Goal: Transaction & Acquisition: Purchase product/service

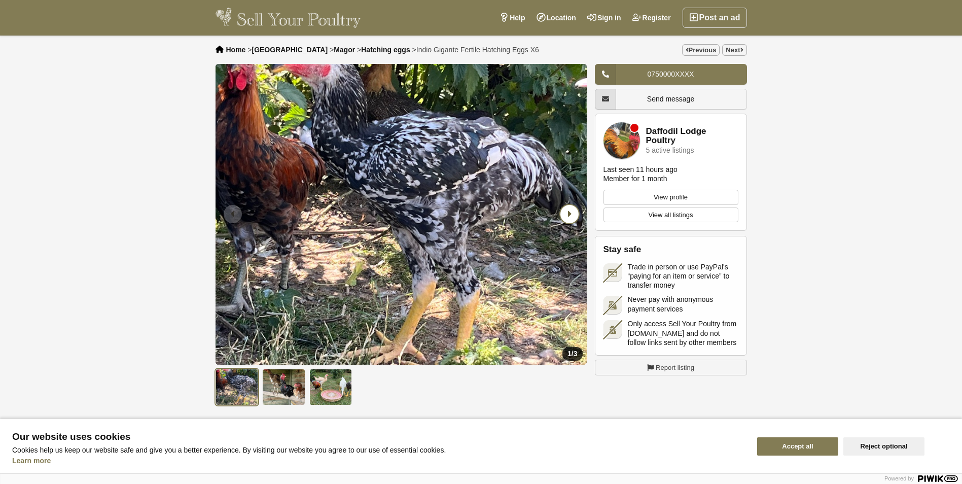
click at [569, 215] on icon "Next slide" at bounding box center [570, 214] width 18 height 18
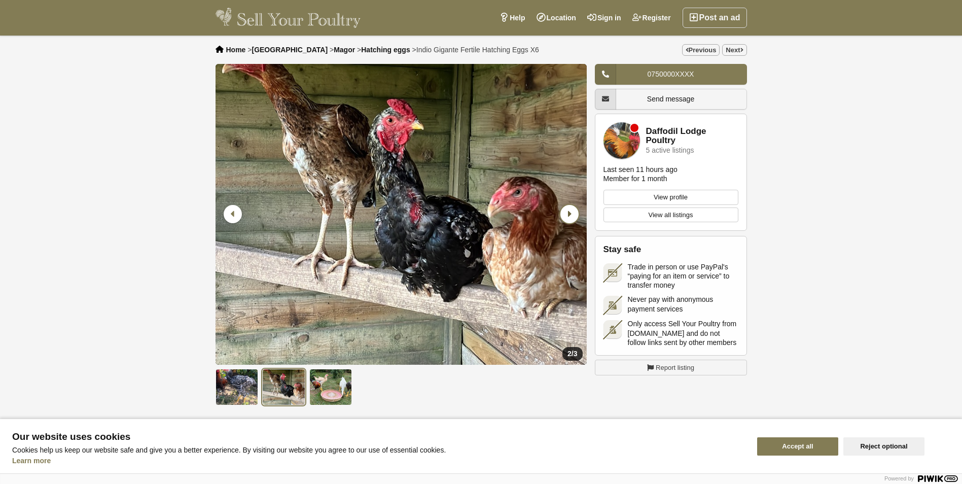
click at [570, 215] on icon "Next slide" at bounding box center [570, 214] width 18 height 18
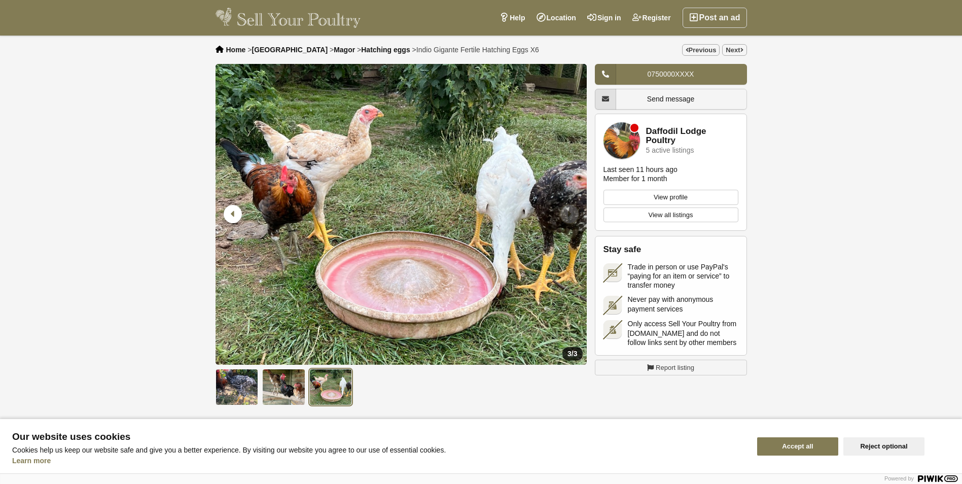
click at [570, 215] on icon "Next slide" at bounding box center [570, 214] width 18 height 18
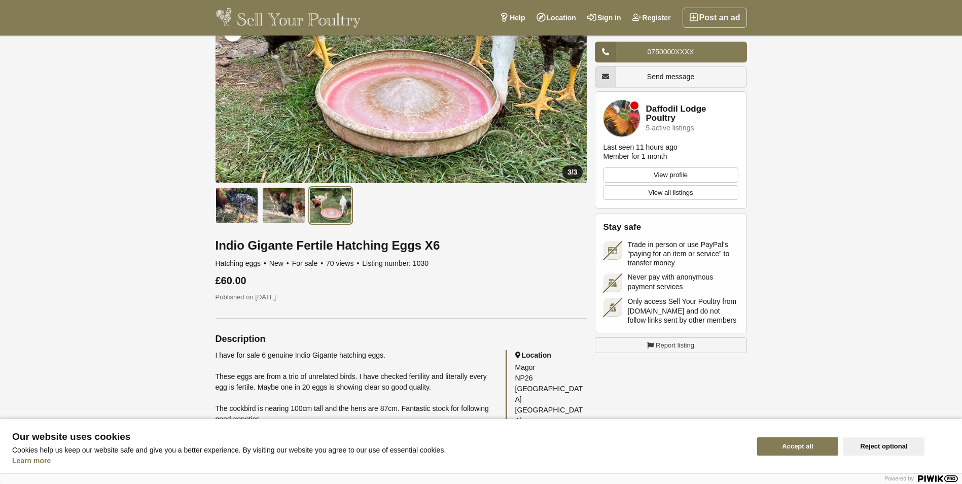
scroll to position [203, 0]
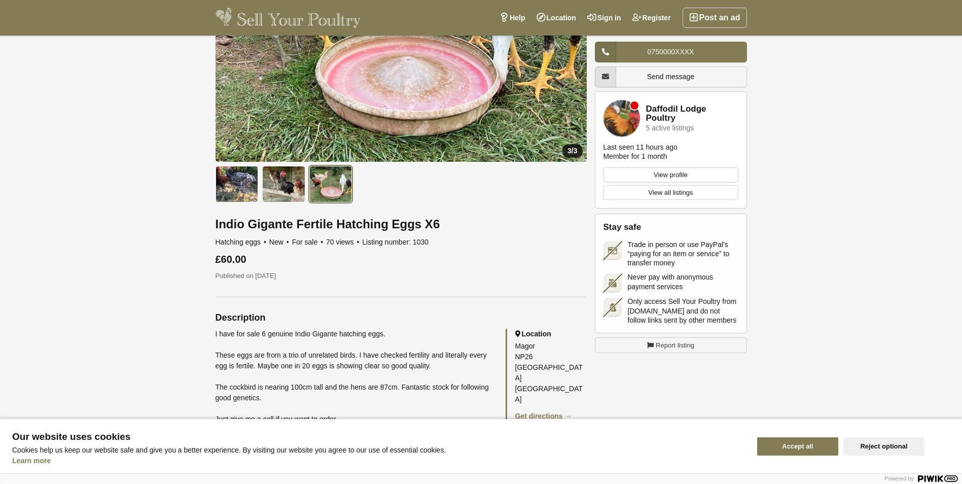
click at [288, 226] on h1 "Indio Gigante Fertile Hatching Eggs X6" at bounding box center [401, 224] width 371 height 13
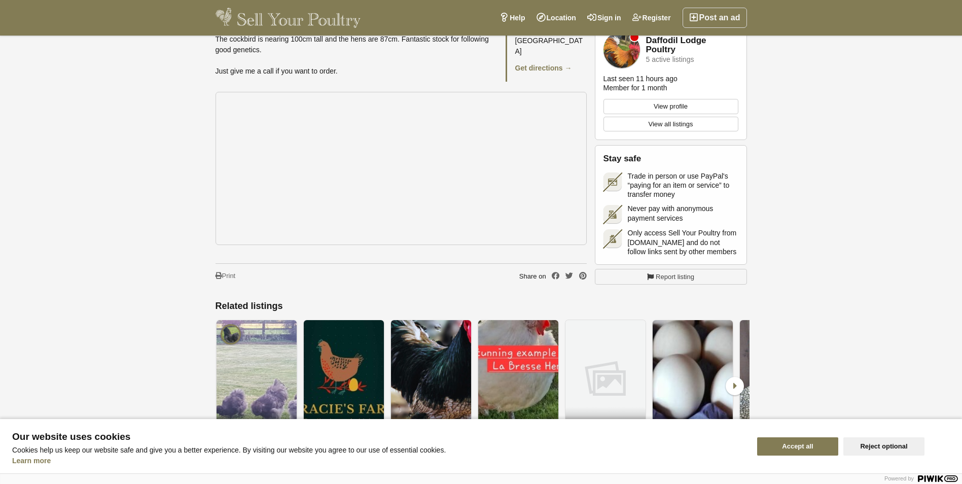
scroll to position [558, 0]
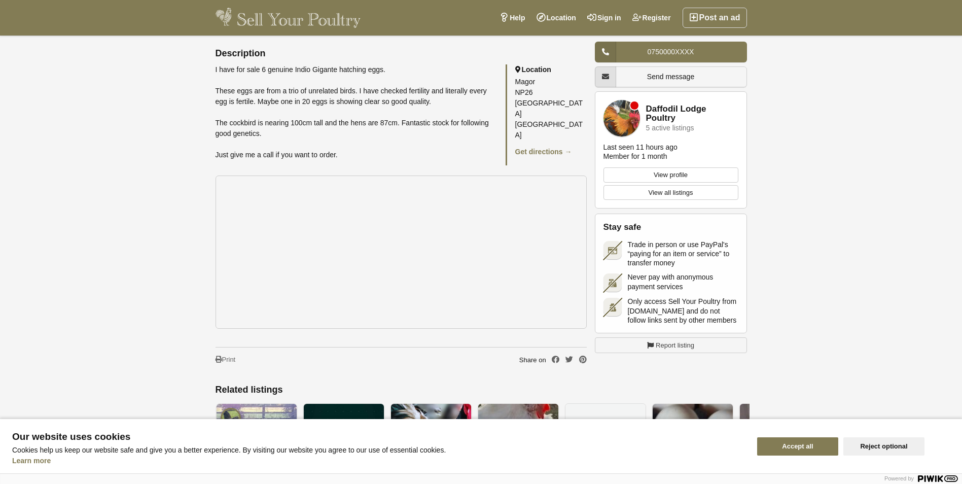
scroll to position [457, 0]
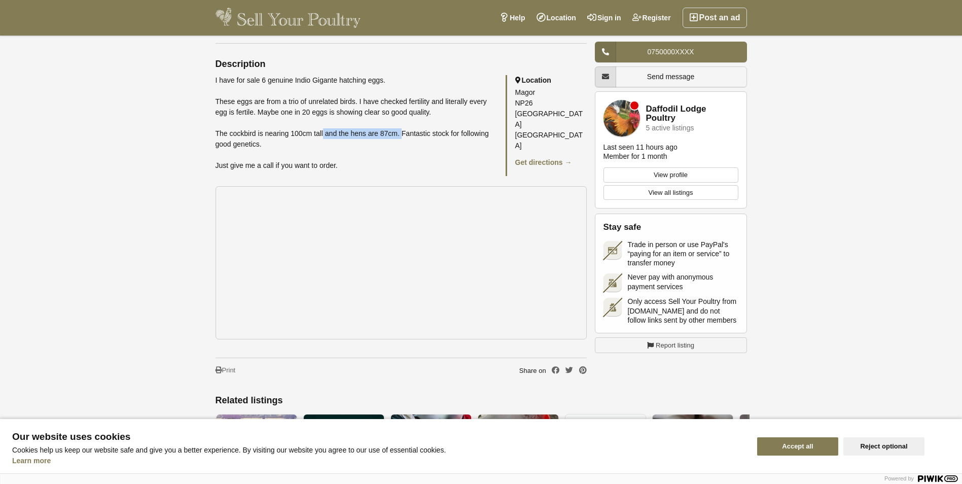
drag, startPoint x: 345, startPoint y: 130, endPoint x: 397, endPoint y: 134, distance: 51.9
click at [397, 134] on div "I have for sale 6 genuine Indio Gigante hatching eggs. These eggs are from a tr…" at bounding box center [356, 123] width 280 height 96
drag, startPoint x: 397, startPoint y: 134, endPoint x: 420, endPoint y: 135, distance: 22.3
click at [420, 135] on div "I have for sale 6 genuine Indio Gigante hatching eggs. These eggs are from a tr…" at bounding box center [356, 123] width 280 height 96
drag, startPoint x: 370, startPoint y: 165, endPoint x: 196, endPoint y: 168, distance: 174.5
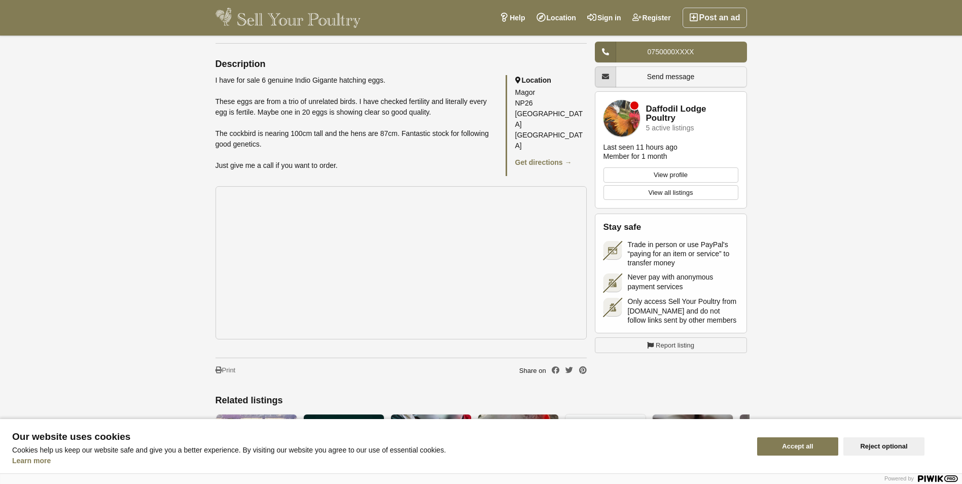
click at [196, 168] on div "Home > [GEOGRAPHIC_DATA] > Magor > Hatching eggs > Indio Gigante Fertile Hatchi…" at bounding box center [481, 86] width 962 height 1015
drag, startPoint x: 196, startPoint y: 168, endPoint x: 82, endPoint y: 171, distance: 114.2
click at [82, 171] on div "Home > [GEOGRAPHIC_DATA] > Magor > Hatching eggs > Indio Gigante Fertile Hatchi…" at bounding box center [481, 86] width 962 height 1015
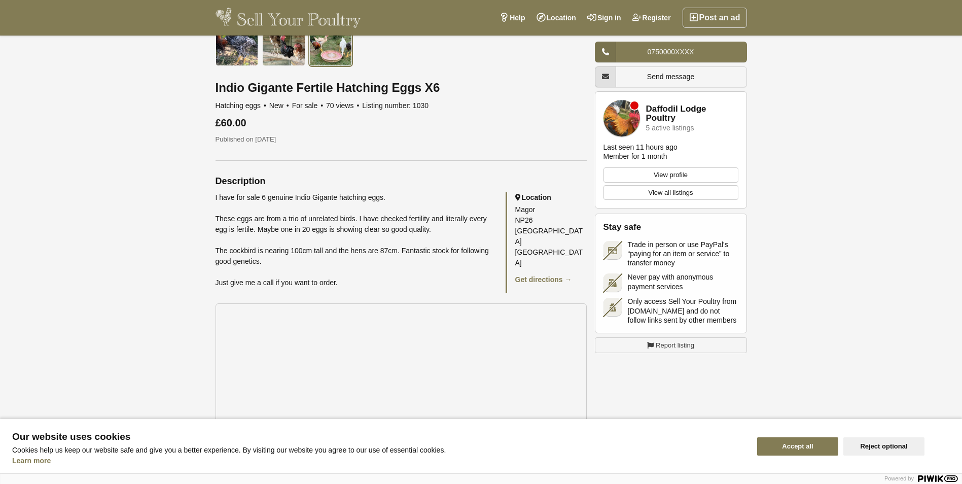
scroll to position [304, 0]
